Goal: Task Accomplishment & Management: Manage account settings

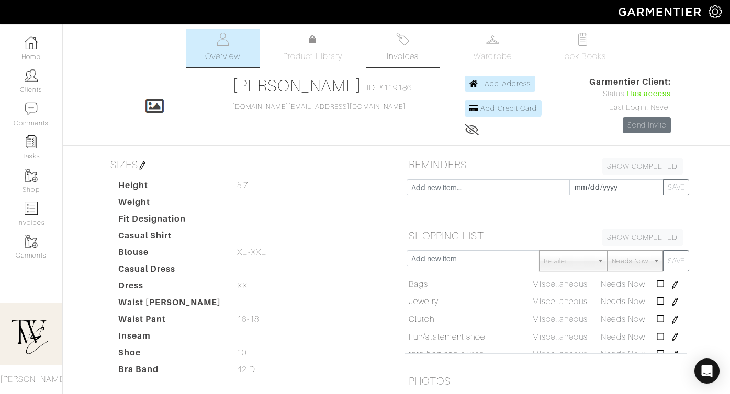
click at [407, 41] on img at bounding box center [402, 39] width 13 height 13
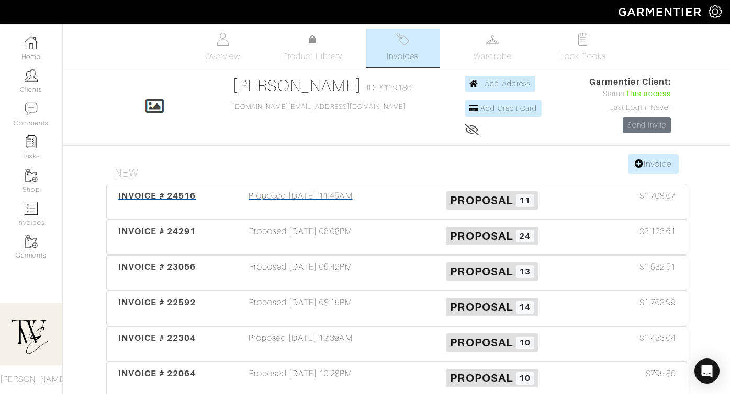
click at [159, 187] on div "INVOICE # 24516 Proposed 09/07/25 11:45AM Proposal 11 $1,708.67" at bounding box center [396, 202] width 579 height 35
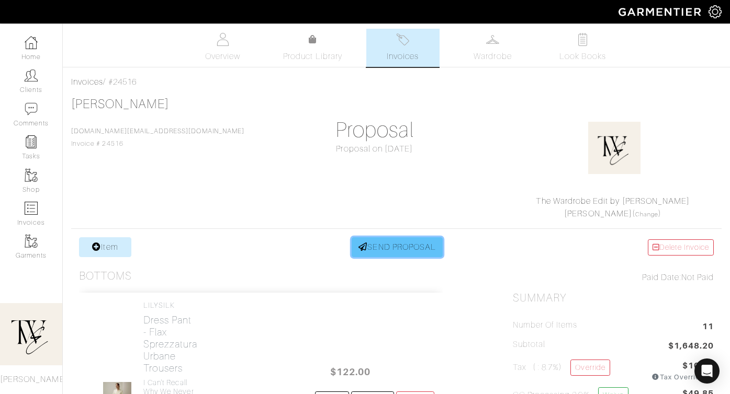
click at [392, 246] on link "SEND PROPOSAL" at bounding box center [396, 247] width 91 height 20
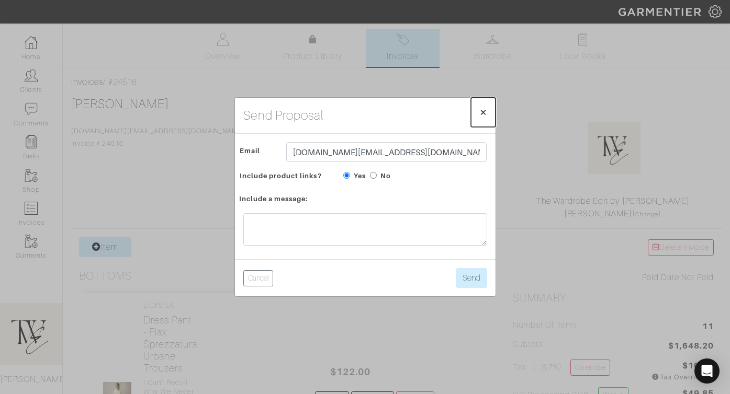
click at [490, 115] on button "× Close" at bounding box center [483, 112] width 25 height 29
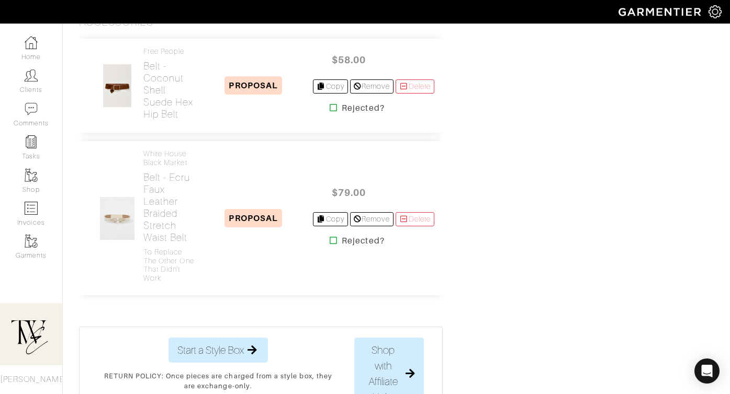
scroll to position [1947, 0]
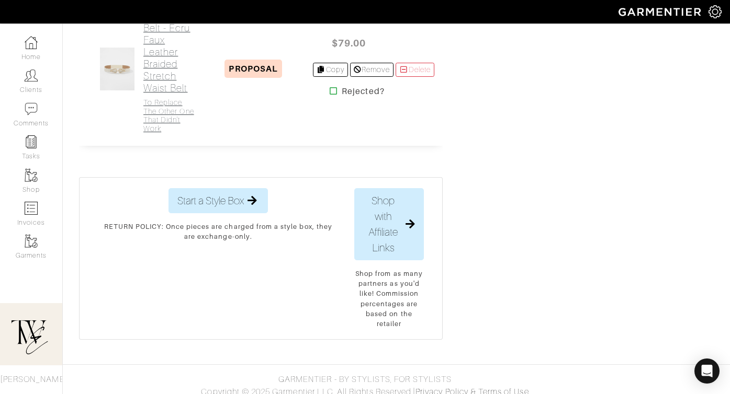
click at [179, 94] on h2 "Belt - Ecru Faux Leather Braided Stretch Waist Belt" at bounding box center [168, 58] width 51 height 72
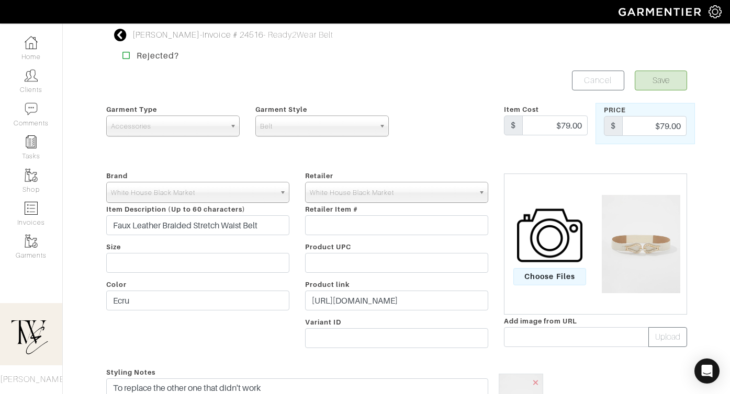
scroll to position [56, 0]
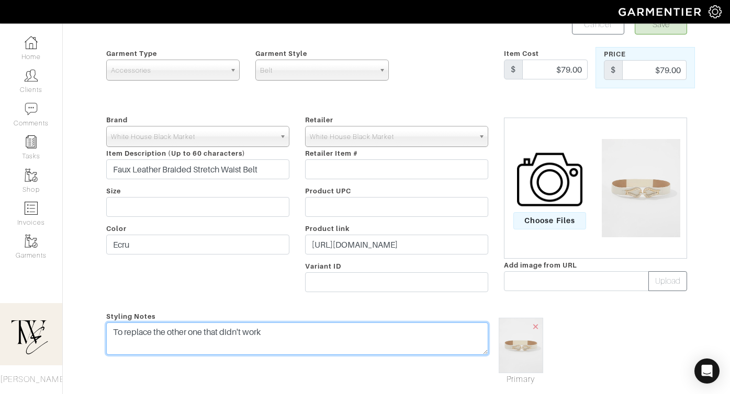
click at [347, 332] on textarea "To replace the other one that didn't work" at bounding box center [297, 339] width 382 height 32
type textarea "To replace the other one that didn't work! We could wait until they do a flash …"
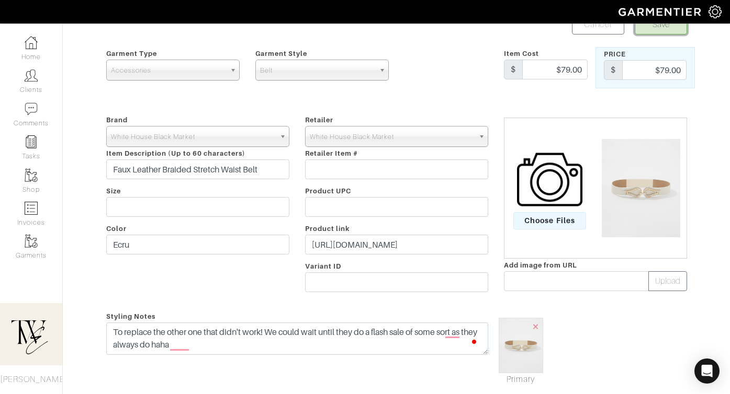
click at [657, 30] on button "Save" at bounding box center [660, 25] width 52 height 20
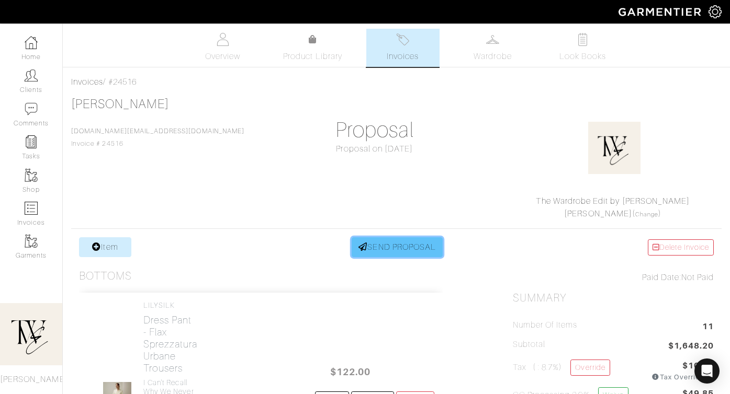
click at [406, 246] on link "SEND PROPOSAL" at bounding box center [396, 247] width 91 height 20
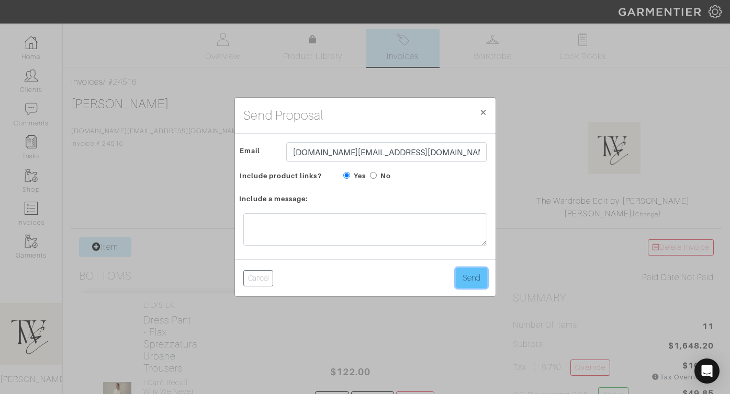
click at [474, 274] on button "Send" at bounding box center [471, 278] width 31 height 20
